Goal: Communication & Community: Participate in discussion

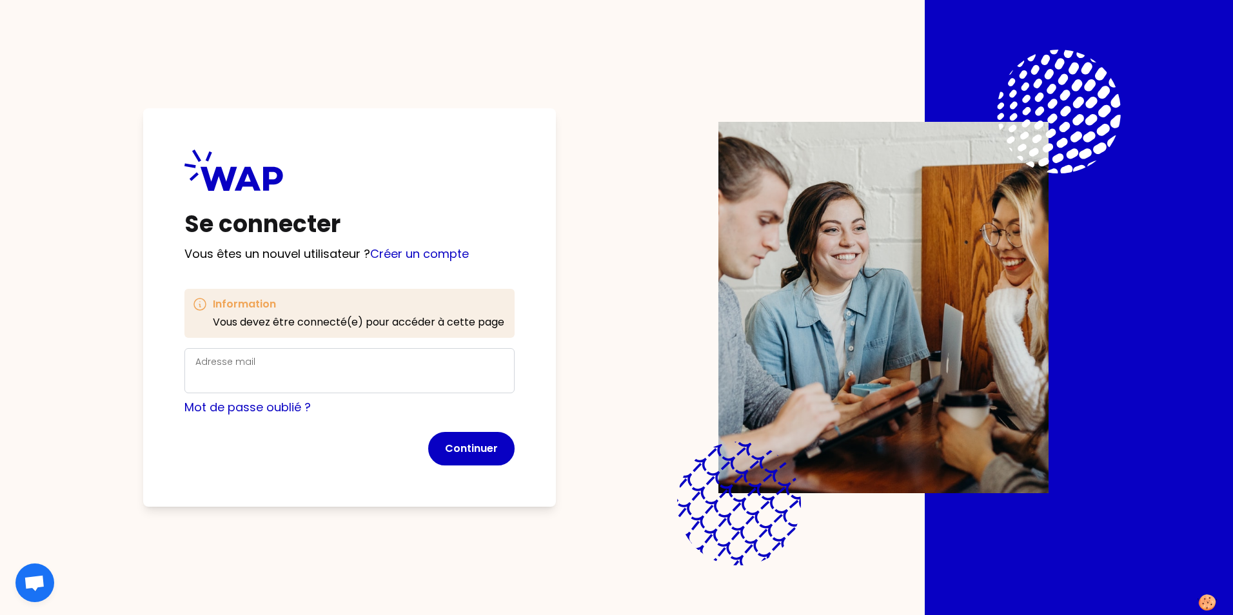
click at [295, 365] on div "Adresse mail" at bounding box center [349, 371] width 308 height 34
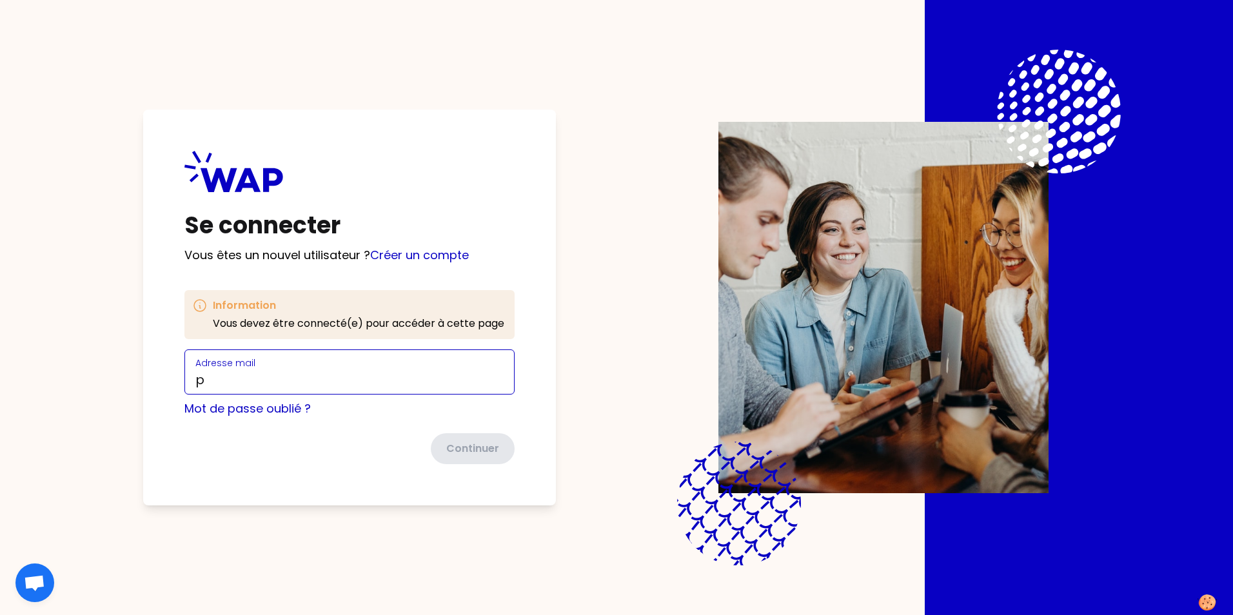
type input "[EMAIL_ADDRESS][DOMAIN_NAME]"
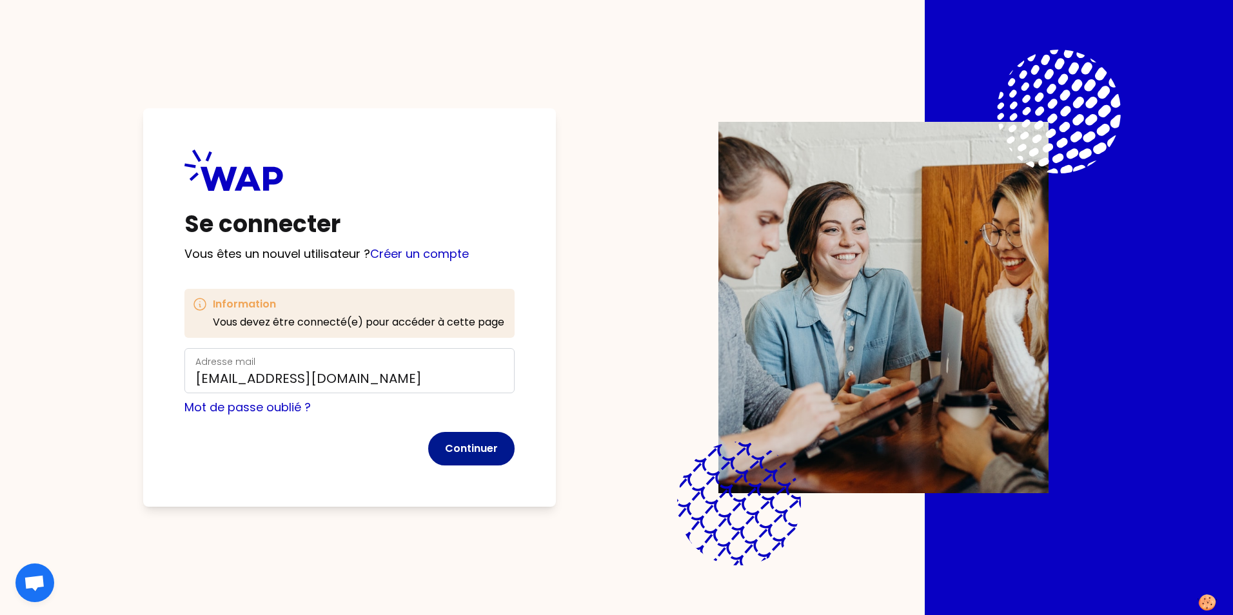
click at [475, 452] on button "Continuer" at bounding box center [471, 449] width 86 height 34
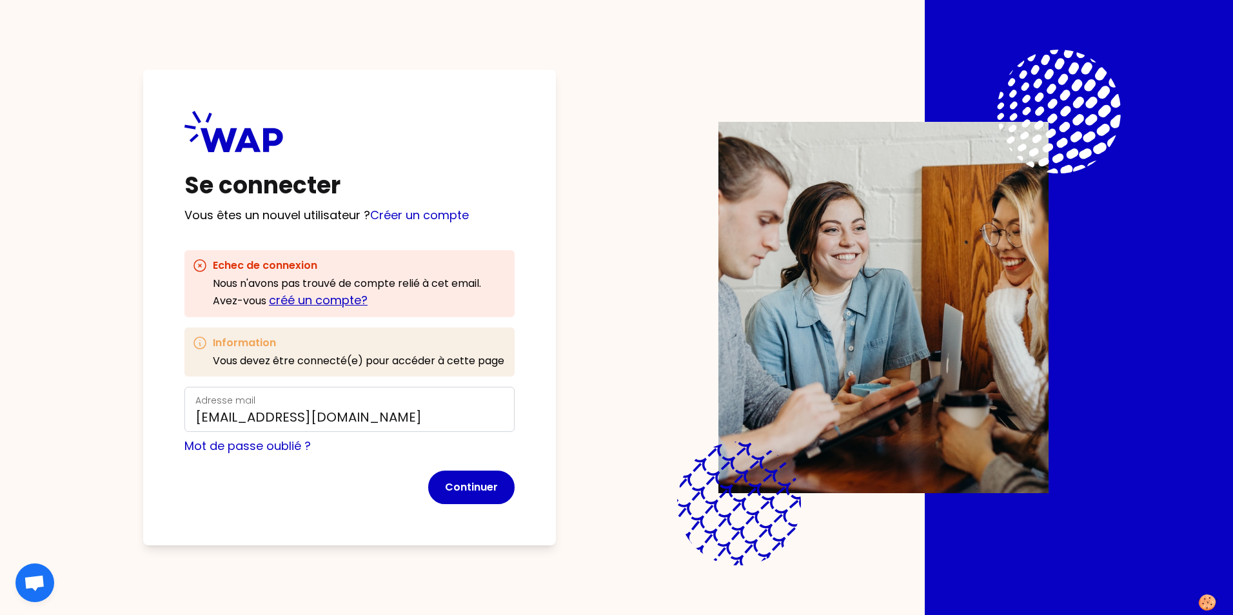
click at [342, 304] on link "créé un compte?" at bounding box center [318, 300] width 99 height 16
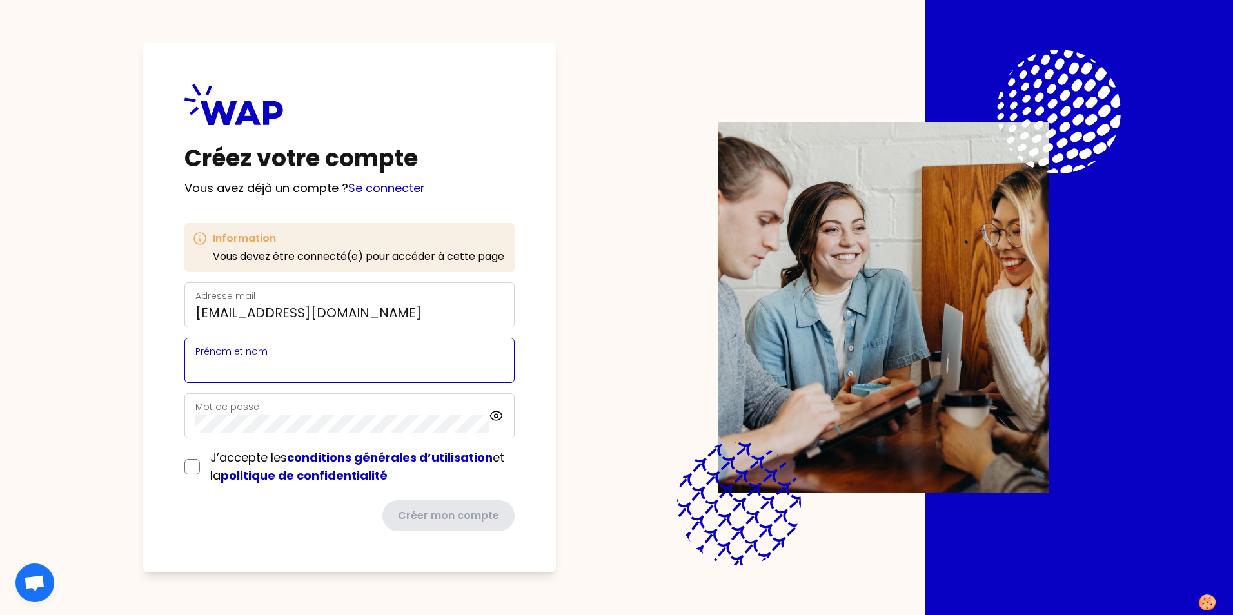
click at [285, 360] on input "Prénom et nom" at bounding box center [349, 368] width 308 height 18
type input "[PERSON_NAME]"
click at [191, 468] on input "checkbox" at bounding box center [191, 466] width 15 height 15
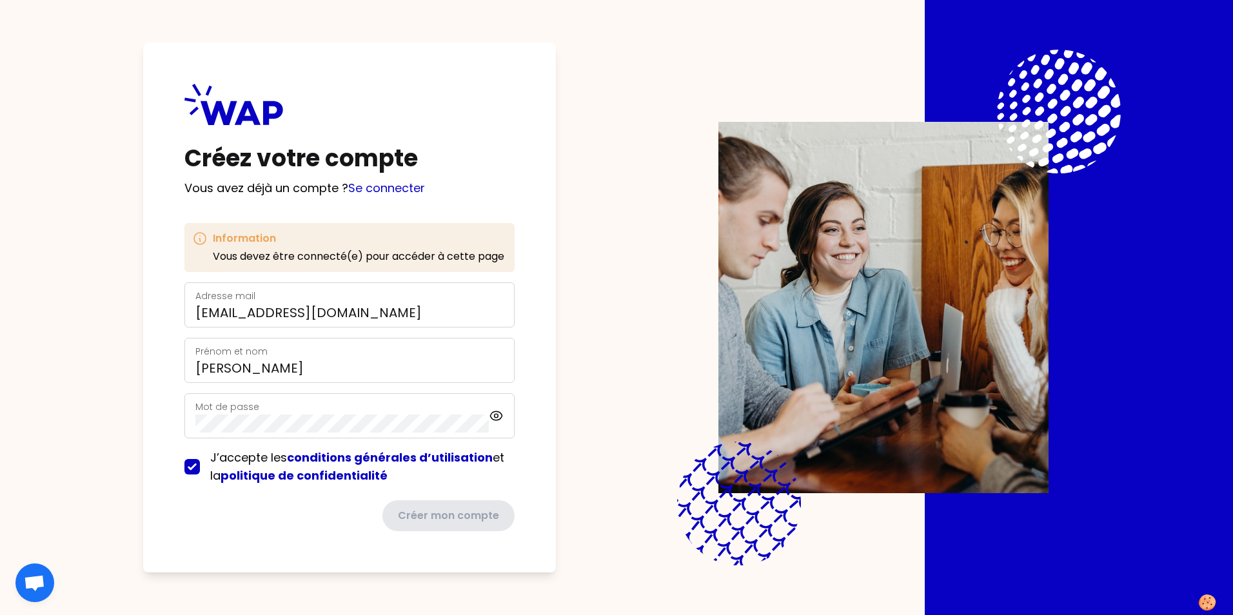
checkbox input "true"
click at [233, 405] on label "Mot de passe" at bounding box center [227, 406] width 64 height 13
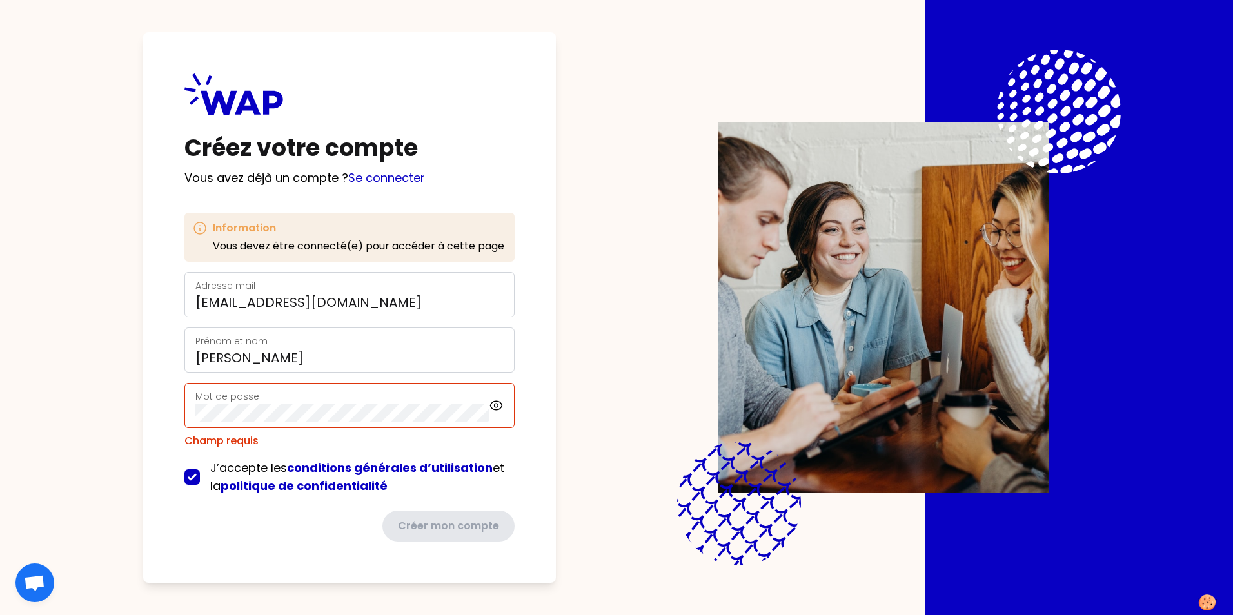
click at [252, 399] on label "Mot de passe" at bounding box center [227, 396] width 64 height 13
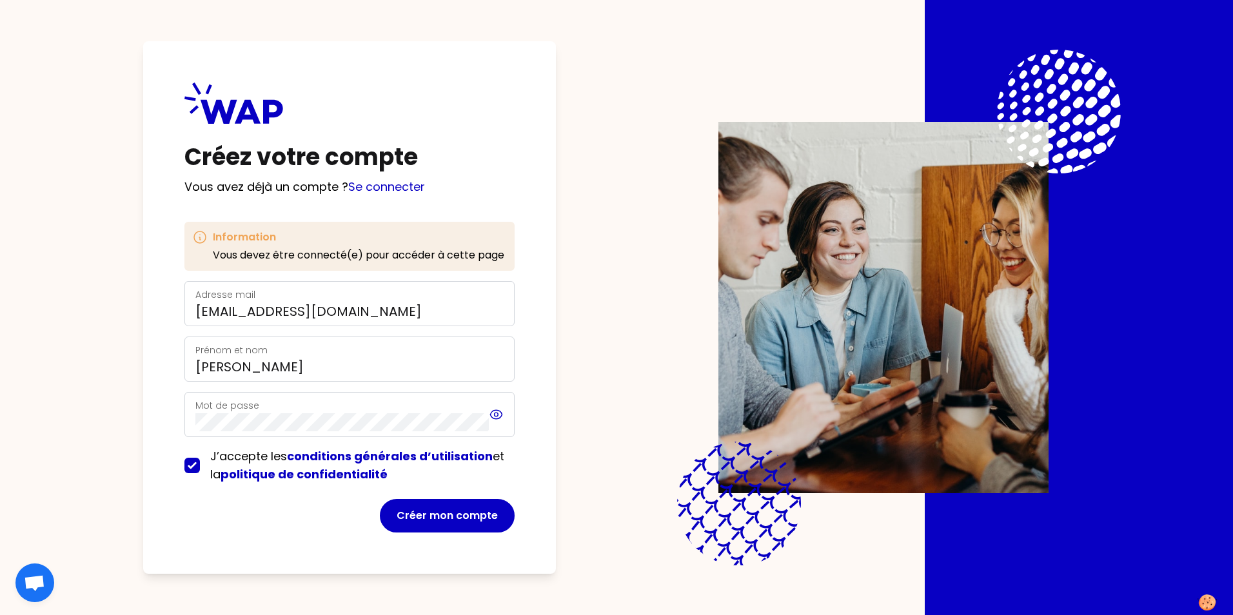
click at [495, 414] on icon at bounding box center [496, 414] width 15 height 15
click at [454, 525] on button "Créer mon compte" at bounding box center [447, 516] width 135 height 34
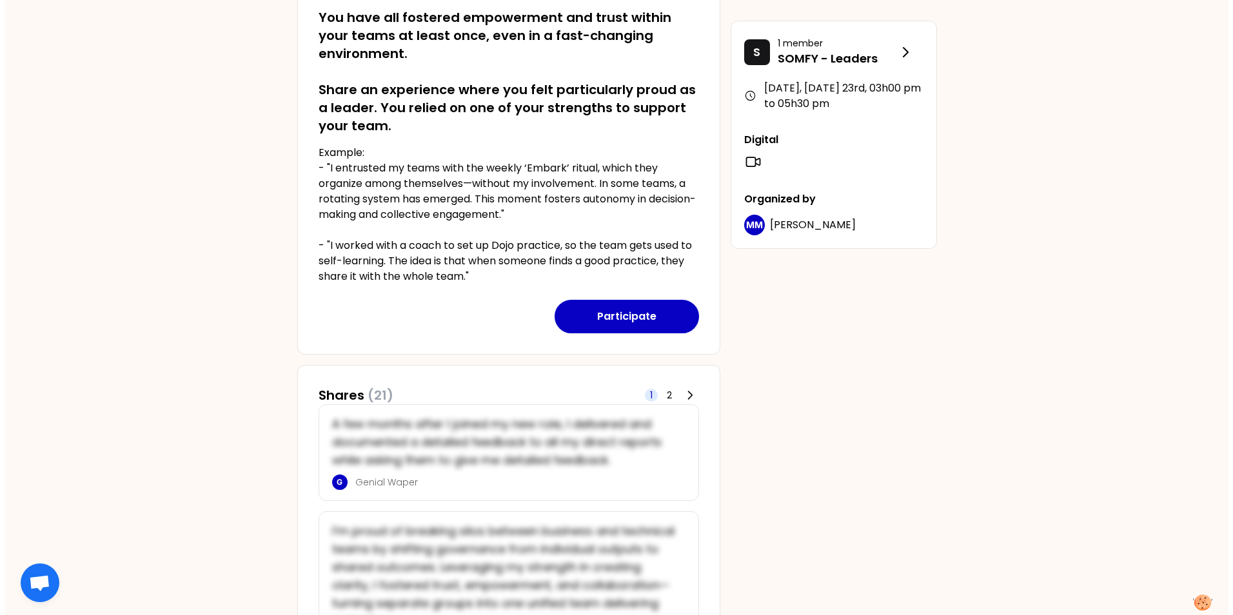
scroll to position [258, 0]
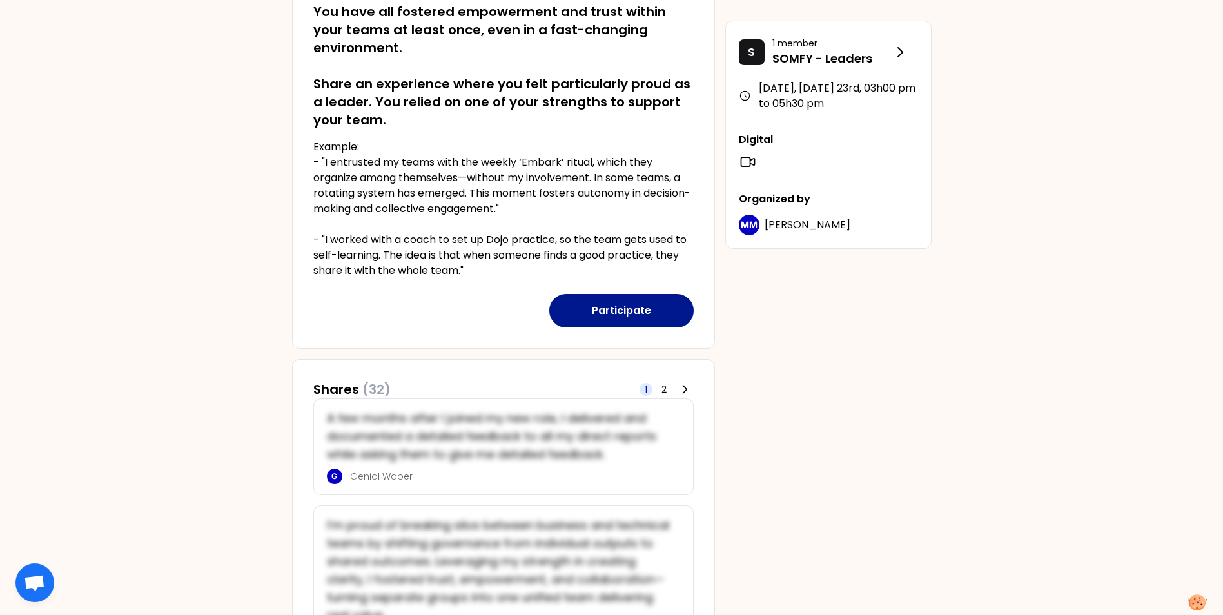
click at [622, 311] on button "Participate" at bounding box center [621, 311] width 144 height 34
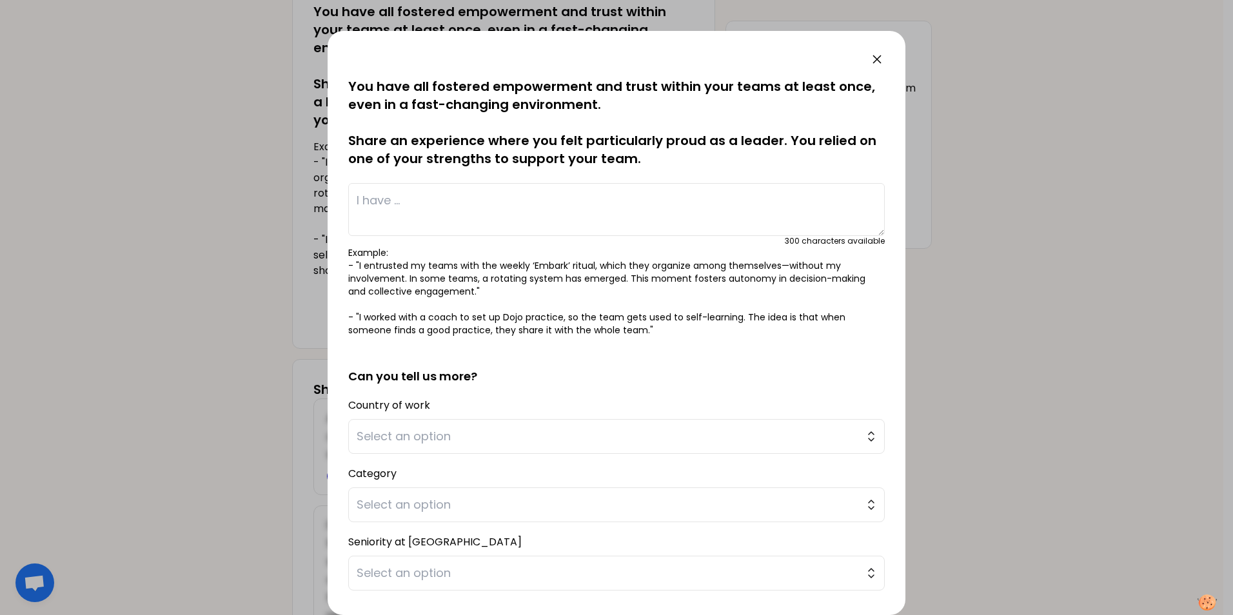
click at [396, 201] on textarea at bounding box center [616, 209] width 536 height 53
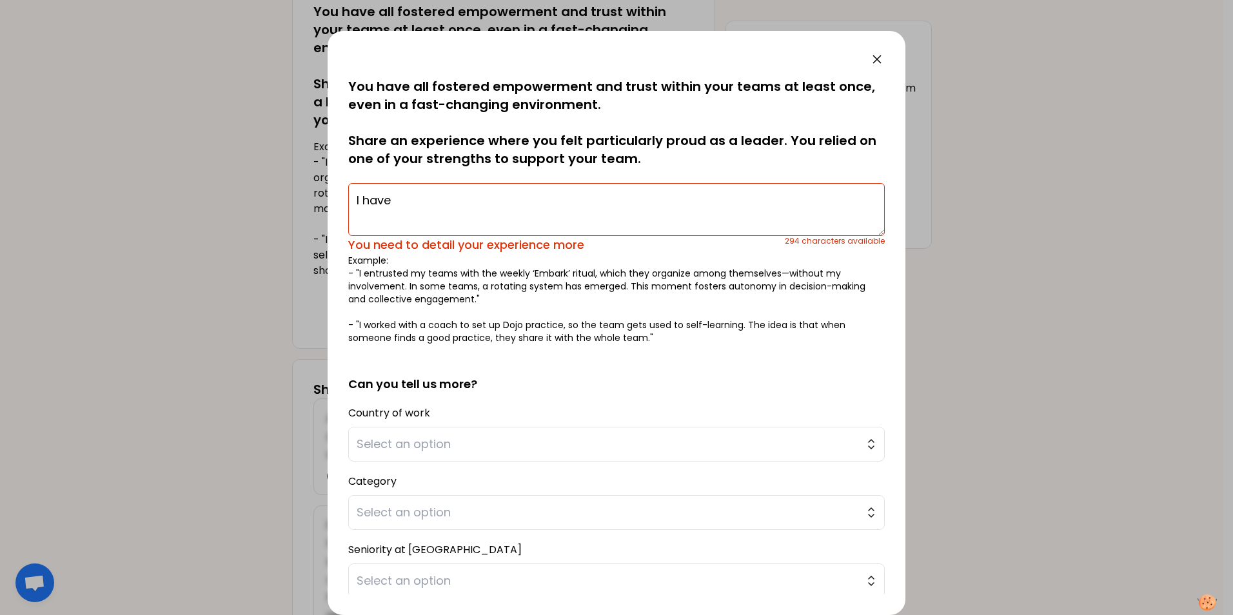
drag, startPoint x: 412, startPoint y: 205, endPoint x: 485, endPoint y: 224, distance: 76.0
click at [412, 205] on textarea "I have" at bounding box center [616, 209] width 536 height 53
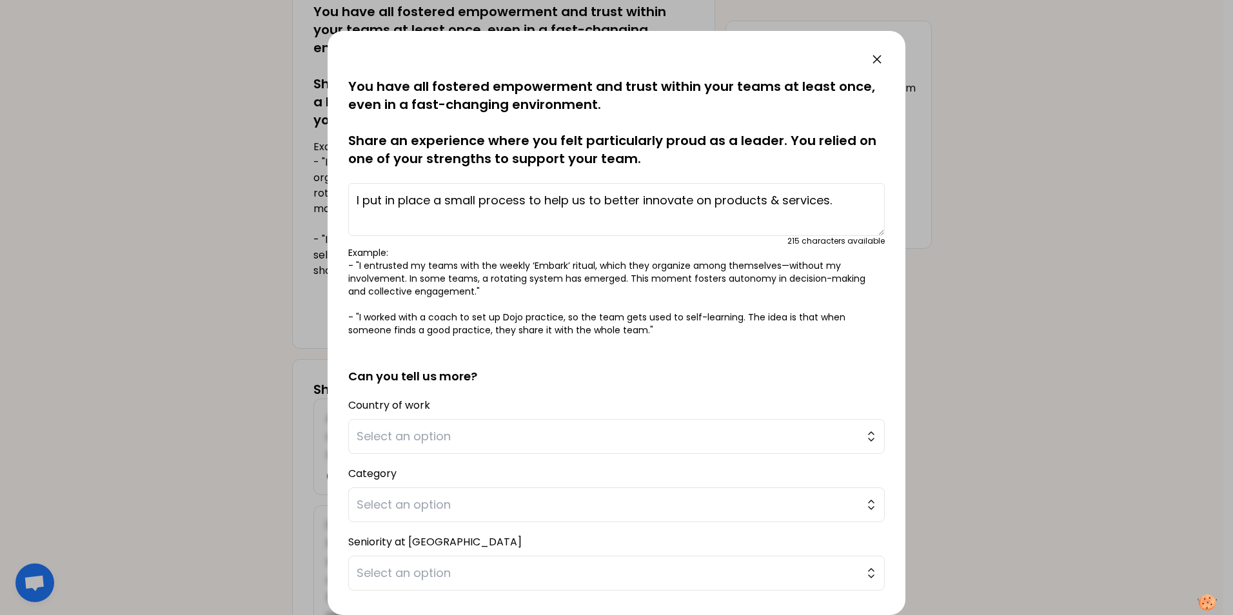
drag, startPoint x: 588, startPoint y: 204, endPoint x: 940, endPoint y: 338, distance: 376.7
click at [588, 204] on textarea "I put in place a small process to help us to better innovate on products & serv…" at bounding box center [616, 209] width 536 height 53
click at [436, 223] on textarea "I put in place a small process to help us (a team of 20p) to better innovate on…" at bounding box center [616, 209] width 536 height 53
drag, startPoint x: 445, startPoint y: 224, endPoint x: 460, endPoint y: 233, distance: 17.7
click at [445, 224] on textarea "I put in place a small process to help us (a team of 20p) to better innovate on…" at bounding box center [616, 209] width 536 height 53
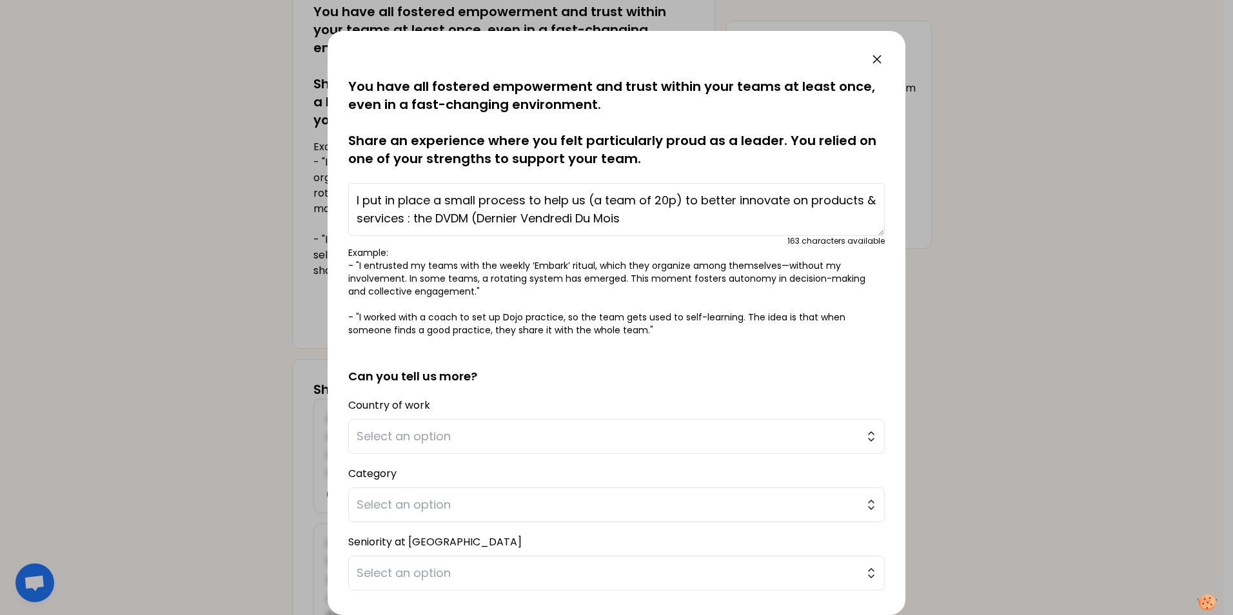
drag, startPoint x: 648, startPoint y: 222, endPoint x: 661, endPoint y: 228, distance: 14.4
click at [648, 222] on textarea "I put in place a small process to help us (a team of 20p) to better innovate on…" at bounding box center [616, 209] width 536 height 53
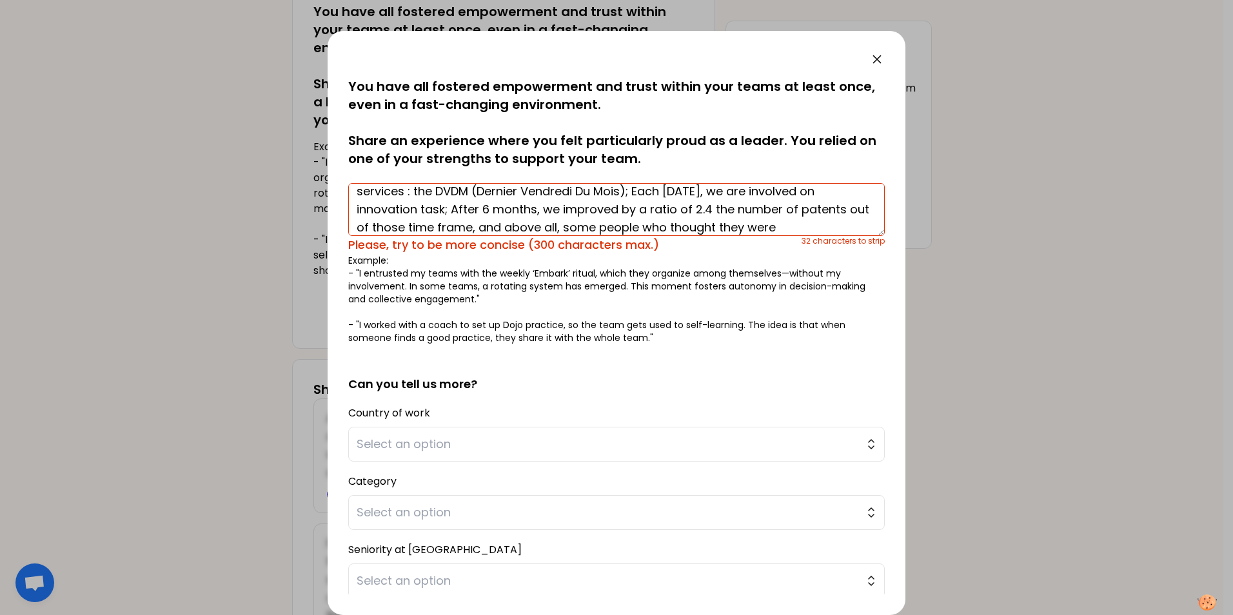
scroll to position [45, 0]
click at [745, 263] on p "Example: - "I entrusted my teams with the weekly ‘Embark’ ritual, which they or…" at bounding box center [616, 299] width 536 height 90
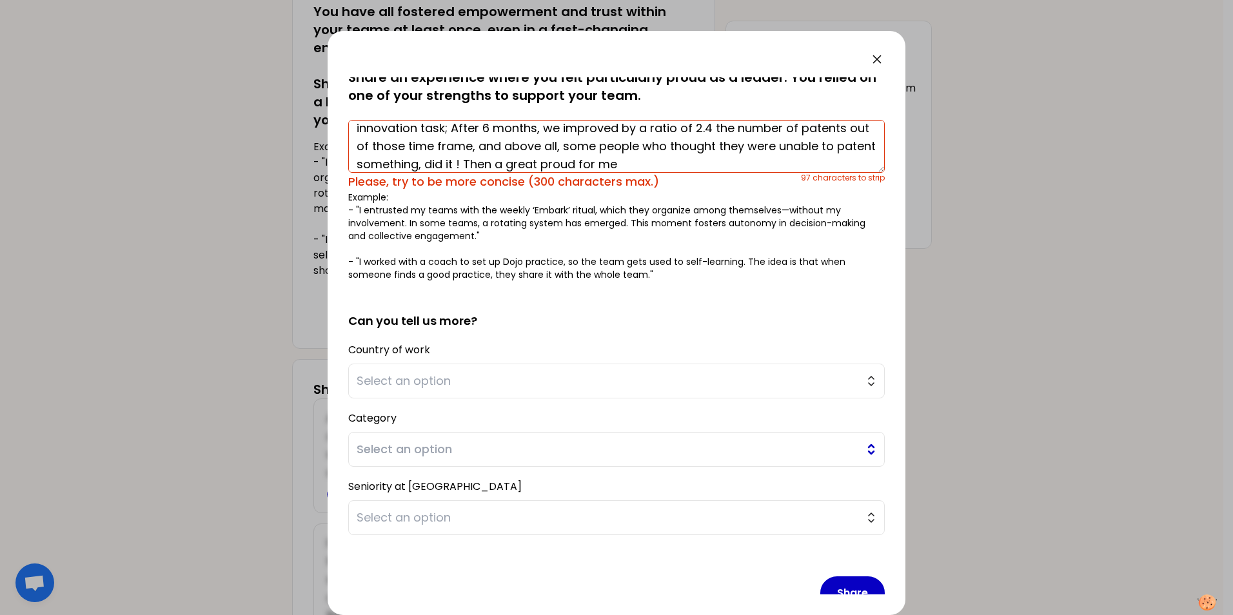
scroll to position [64, 0]
drag, startPoint x: 862, startPoint y: 379, endPoint x: 854, endPoint y: 377, distance: 8.0
click at [859, 378] on button "Select an option" at bounding box center [616, 379] width 536 height 35
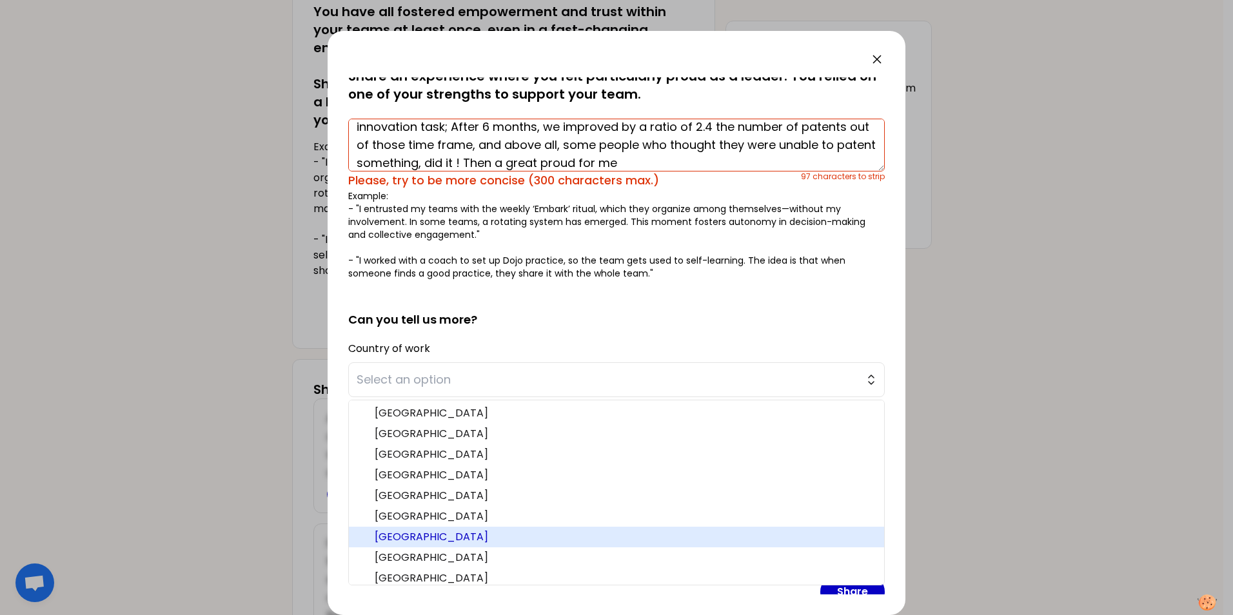
click at [587, 540] on span "[GEOGRAPHIC_DATA]" at bounding box center [624, 536] width 499 height 15
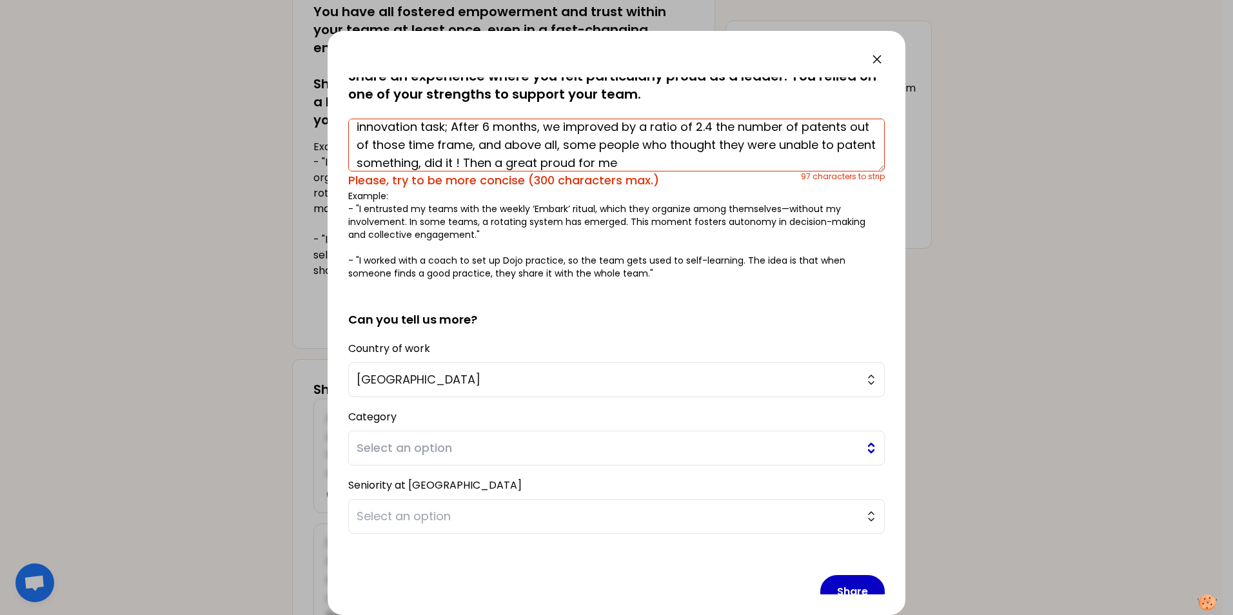
click at [859, 449] on button "Select an option" at bounding box center [616, 448] width 536 height 35
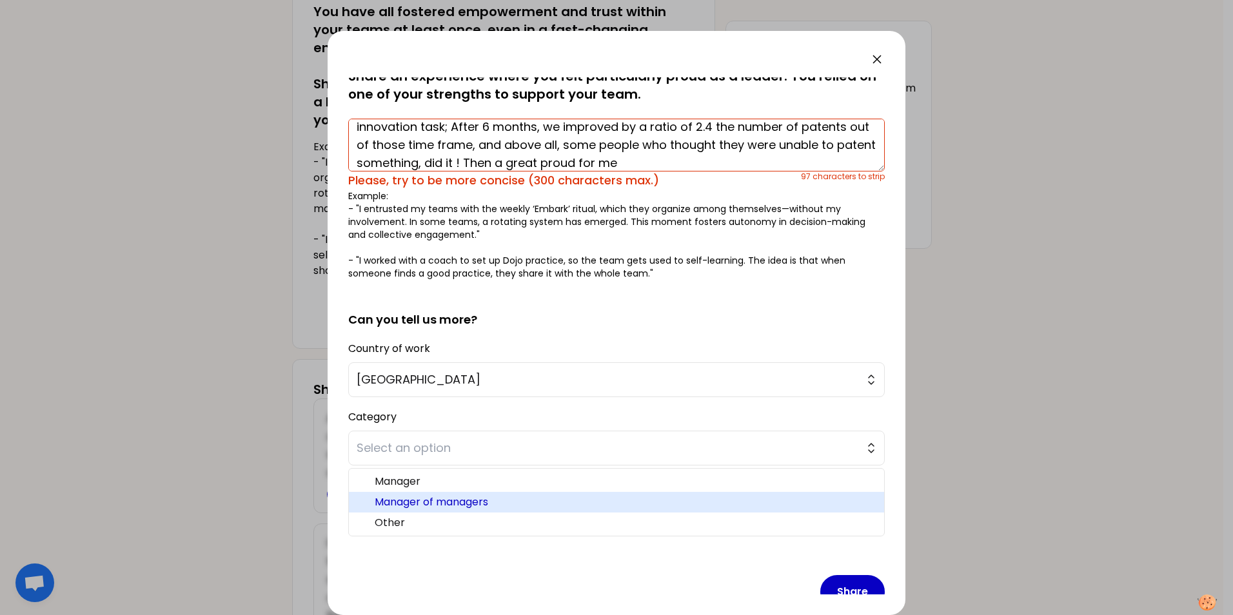
click at [583, 500] on span "Manager of managers" at bounding box center [624, 501] width 499 height 15
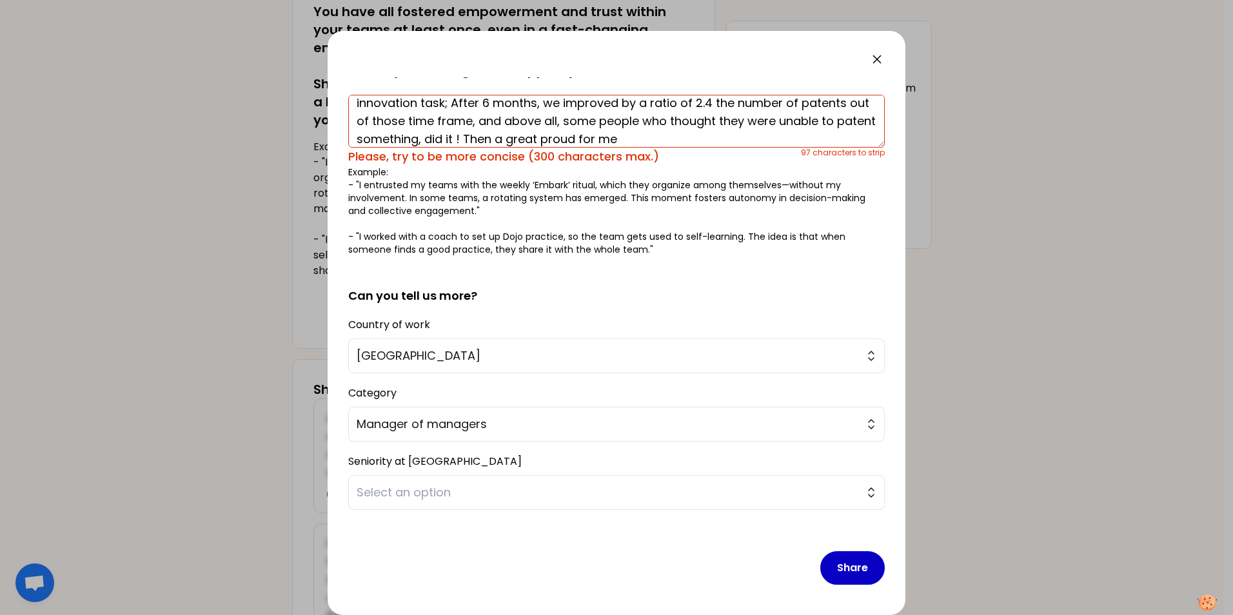
scroll to position [89, 0]
click at [859, 494] on button "Select an option" at bounding box center [616, 491] width 536 height 35
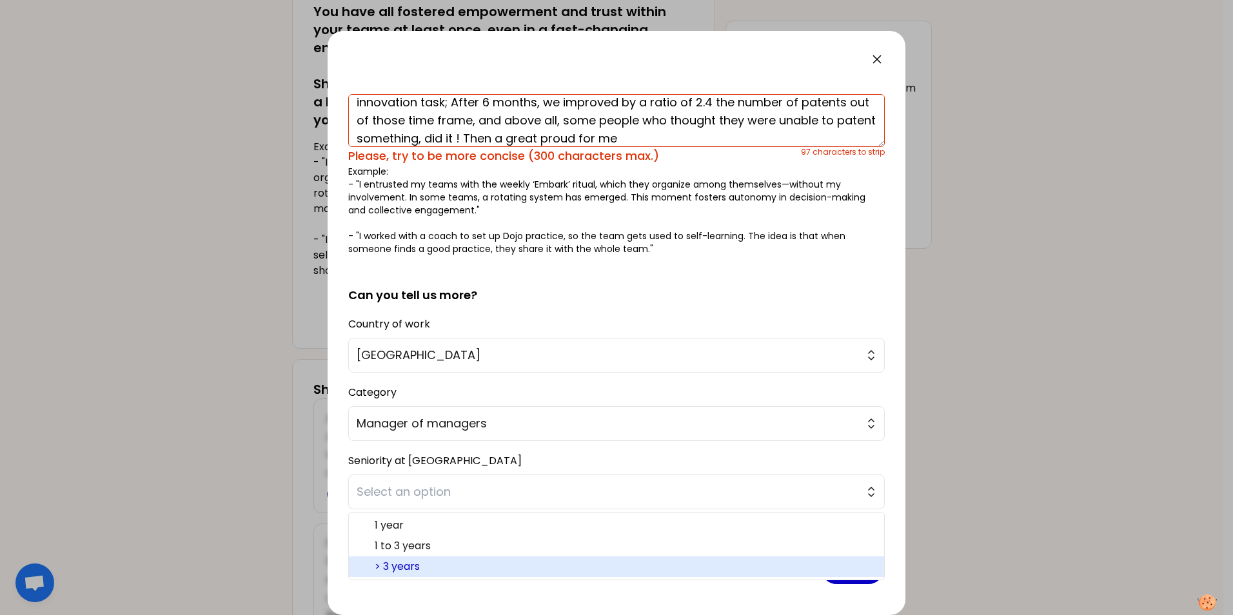
click at [628, 565] on span "> 3 years" at bounding box center [624, 566] width 499 height 15
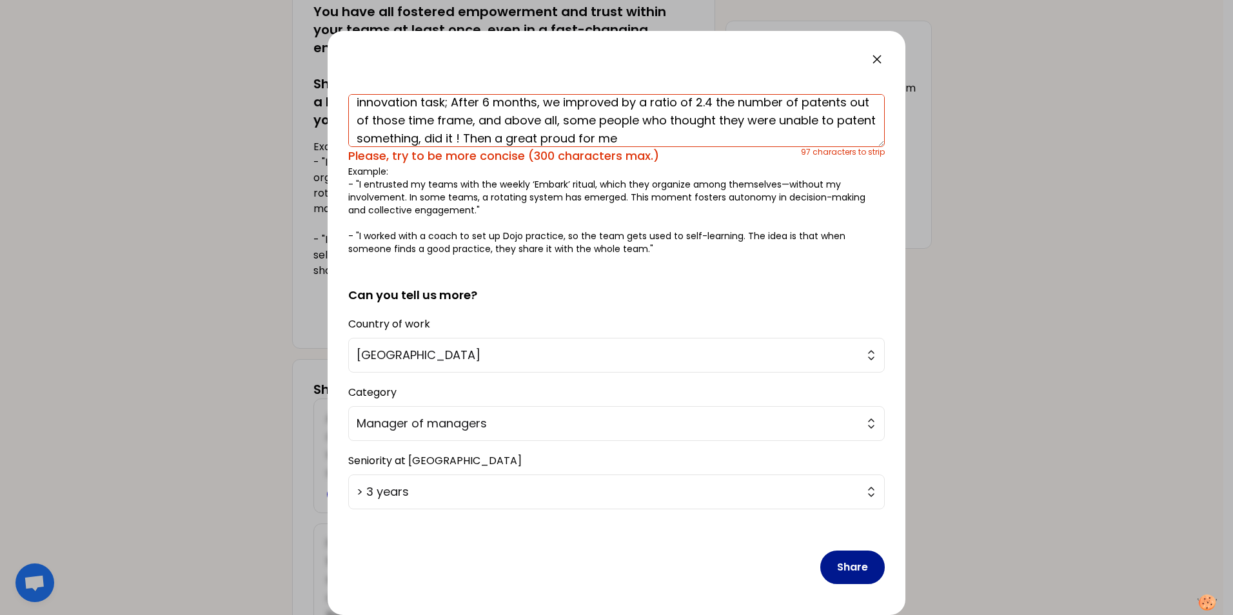
click at [850, 570] on button "Share" at bounding box center [852, 568] width 64 height 34
click at [845, 572] on button "Share" at bounding box center [852, 568] width 64 height 34
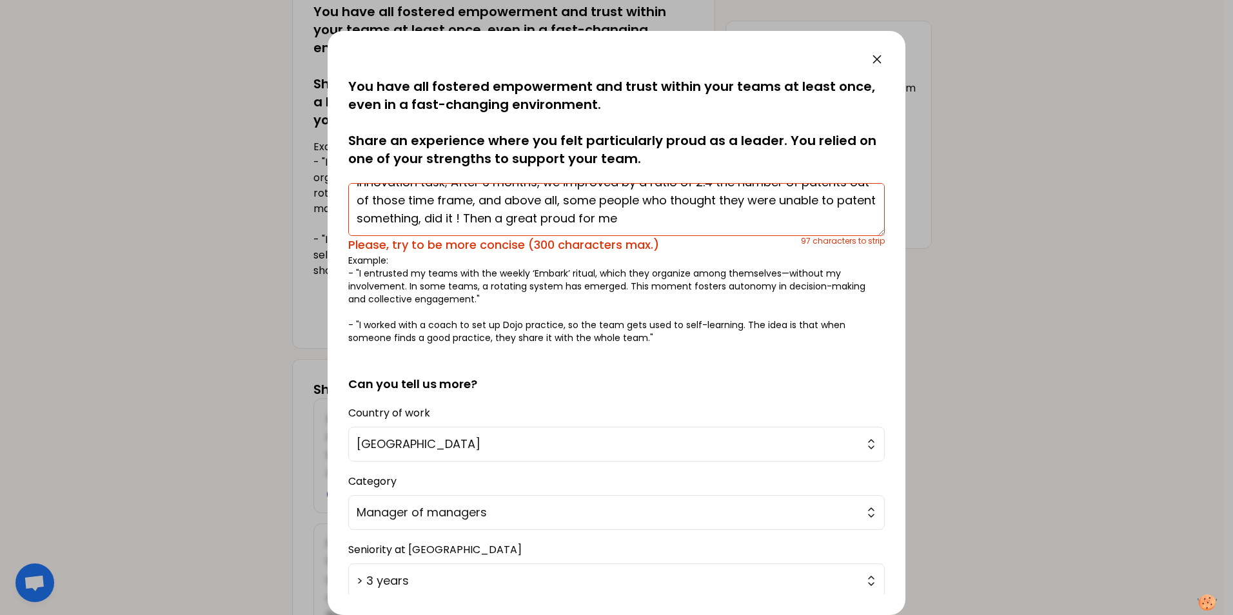
scroll to position [0, 0]
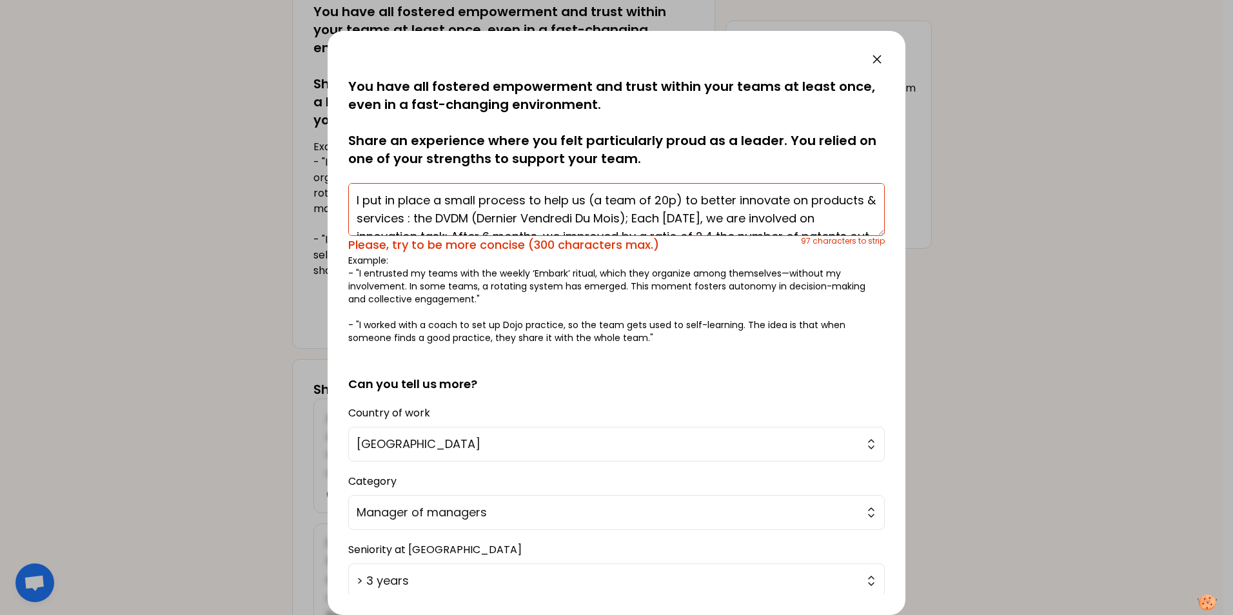
click at [589, 198] on textarea "I put in place a small process to help us (a team of 20p) to better innovate on…" at bounding box center [616, 209] width 536 height 53
click at [535, 202] on textarea "I put in place a small process (a team of 20p) to better innovate on products &…" at bounding box center [616, 209] width 536 height 53
click at [406, 217] on textarea "I put in place a small process (in a team of 20p) to better innovate on product…" at bounding box center [616, 209] width 536 height 53
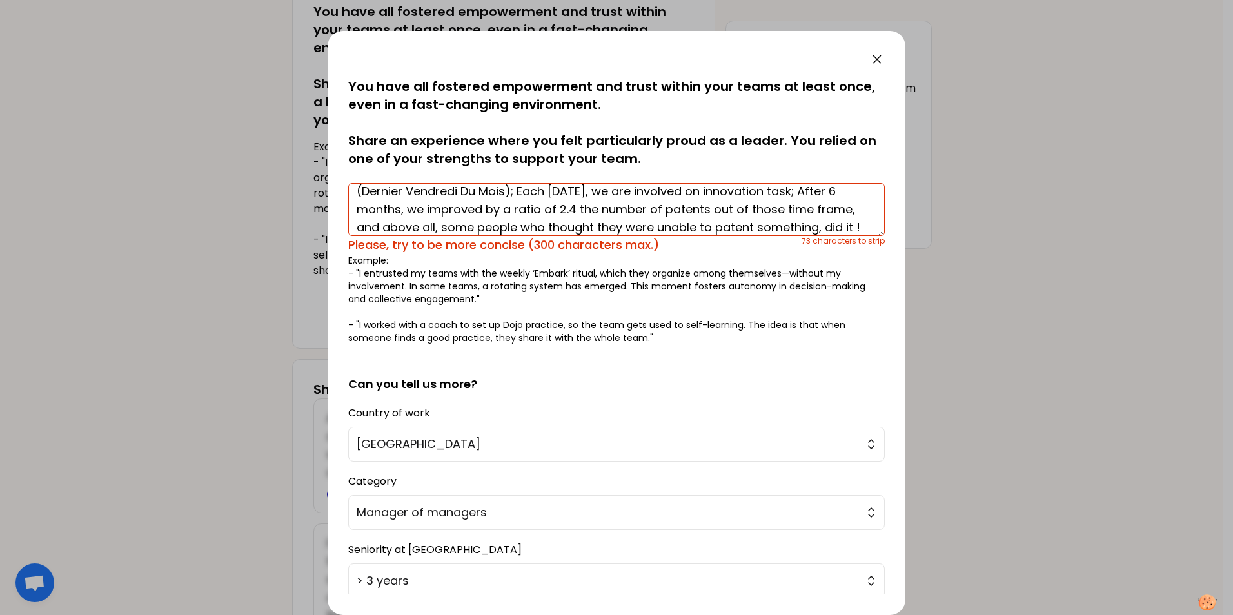
click at [605, 190] on textarea "I put in place a small process (in a team of 20p) to better innovate on product…" at bounding box center [616, 209] width 536 height 53
click at [556, 210] on textarea "I put in place a small process (in a team of 20p) to better innovate on product…" at bounding box center [616, 209] width 536 height 53
click at [790, 214] on textarea "I put in place a small process (in a team of 20p) to better innovate on product…" at bounding box center [616, 209] width 536 height 53
click at [790, 211] on textarea "I put in place a small process (in a team of 20p) to better innovate on product…" at bounding box center [616, 209] width 536 height 53
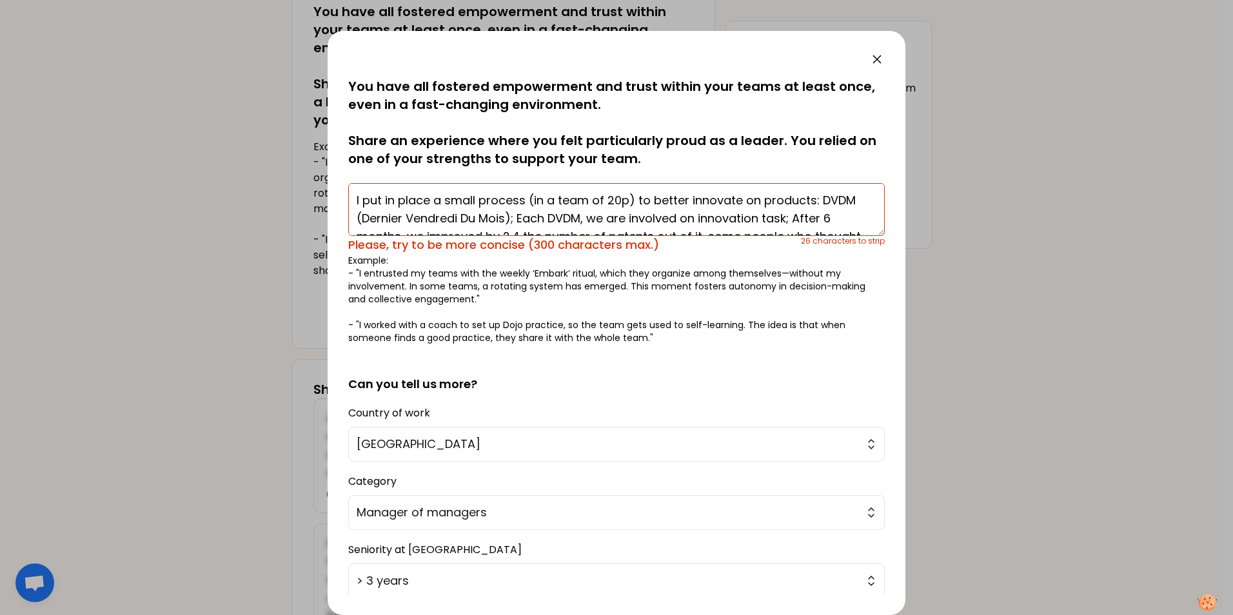
scroll to position [36, 0]
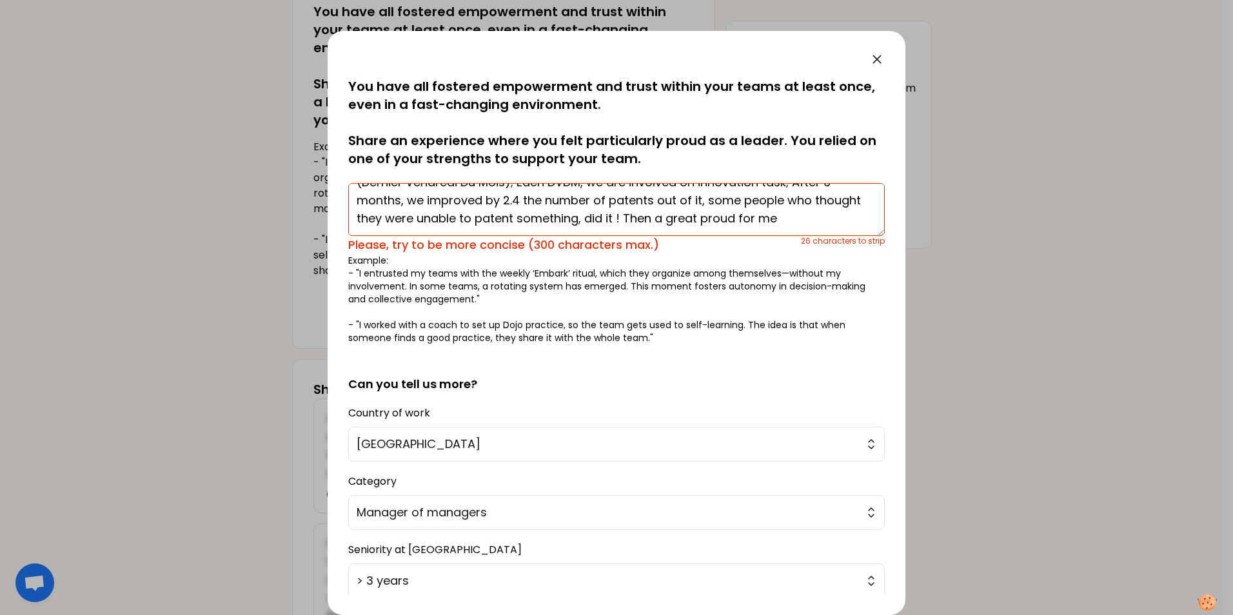
drag, startPoint x: 663, startPoint y: 216, endPoint x: 787, endPoint y: 202, distance: 125.2
click at [787, 202] on textarea "I put in place a small process (in a team of 20p) to better innovate on product…" at bounding box center [616, 209] width 536 height 53
click at [657, 223] on textarea "I put in place a small process (in a team of 20p) to better innovate on product…" at bounding box center [616, 209] width 536 height 53
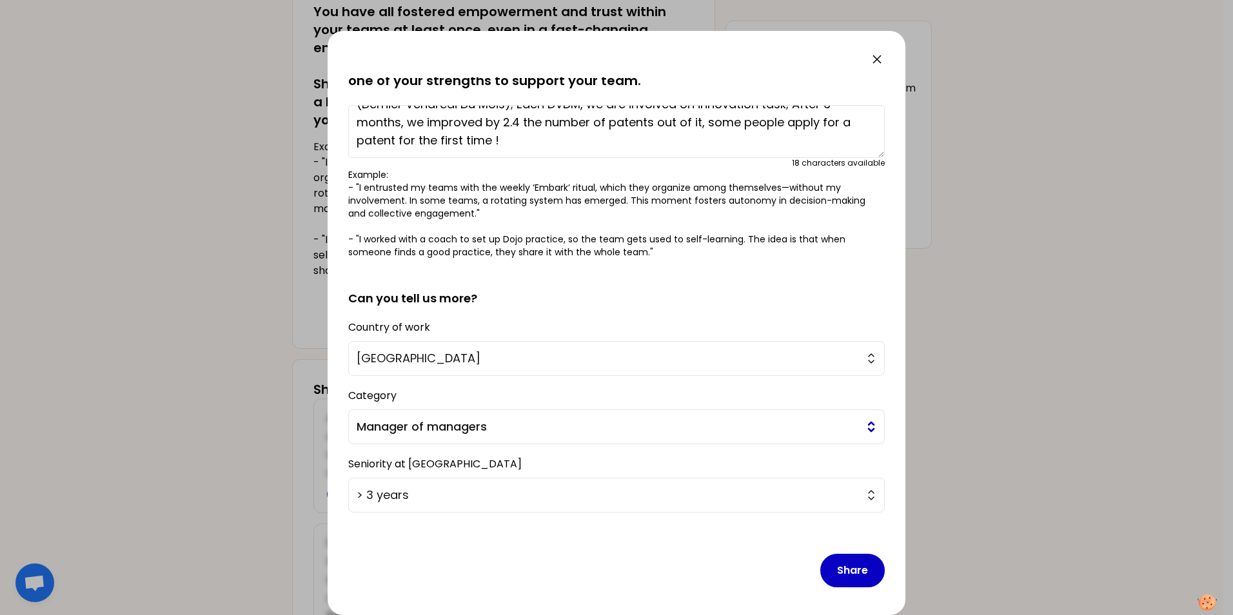
scroll to position [81, 0]
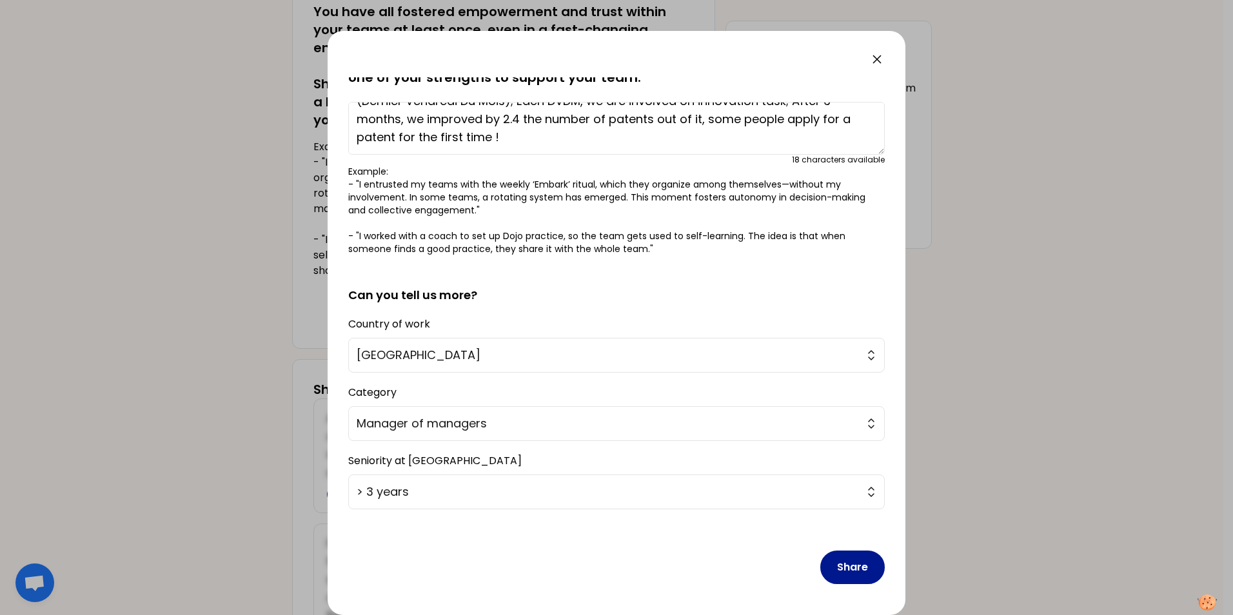
type textarea "I put in place a small process (in a team of 20p) to better innovate on product…"
click at [837, 571] on button "Share" at bounding box center [852, 568] width 64 height 34
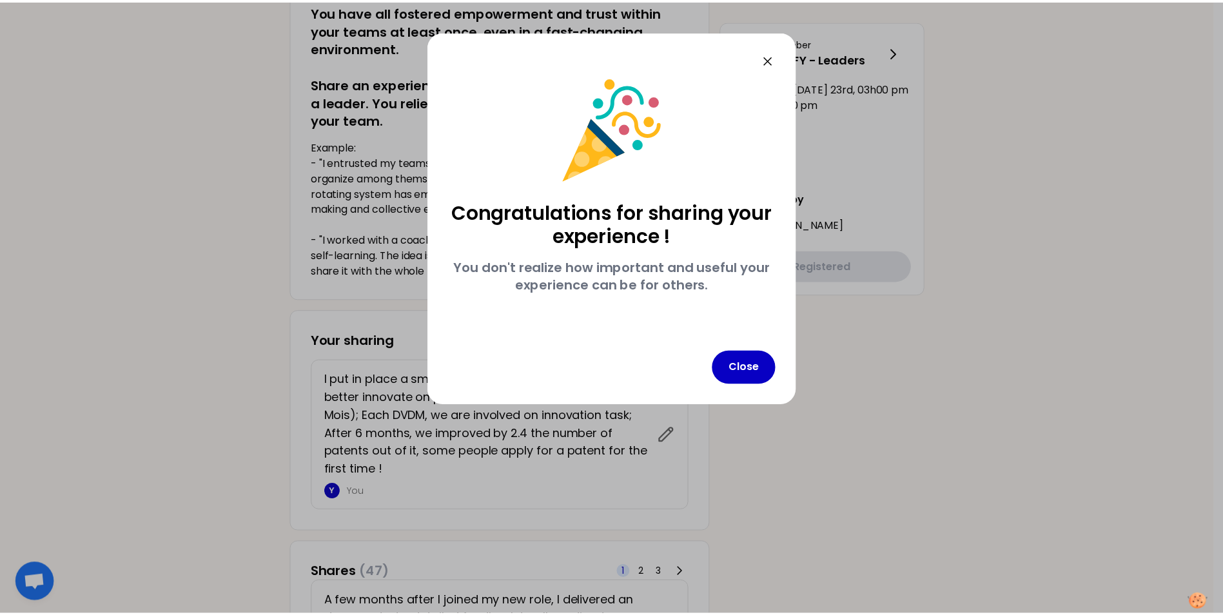
scroll to position [0, 0]
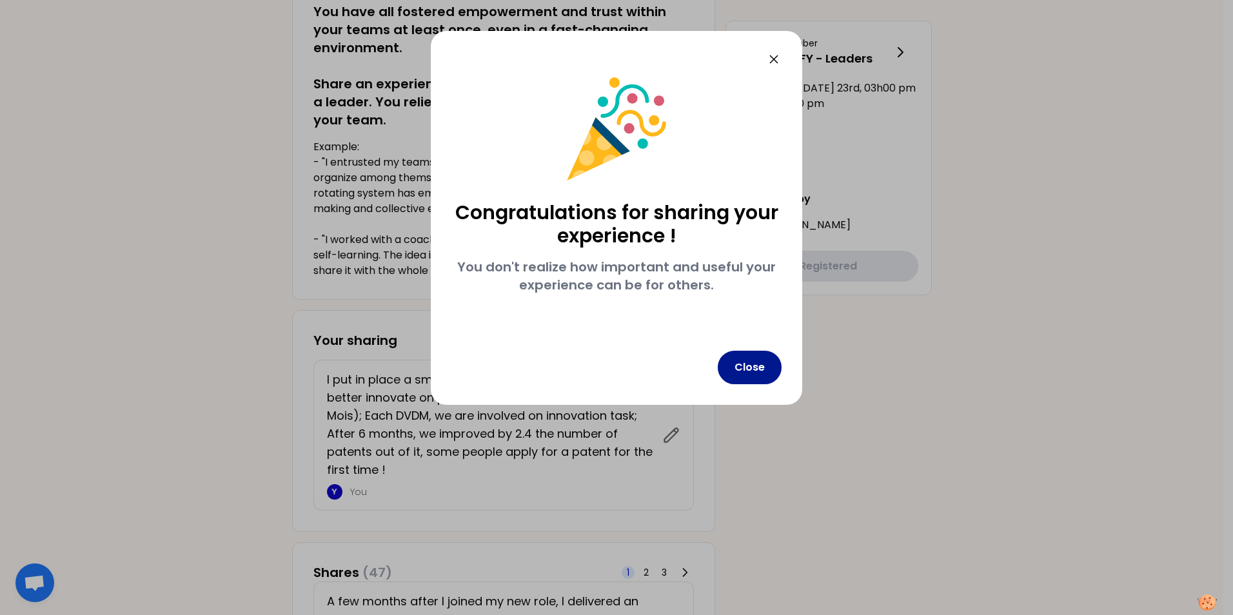
click at [763, 368] on button "Close" at bounding box center [750, 368] width 64 height 34
